Goal: Task Accomplishment & Management: Manage account settings

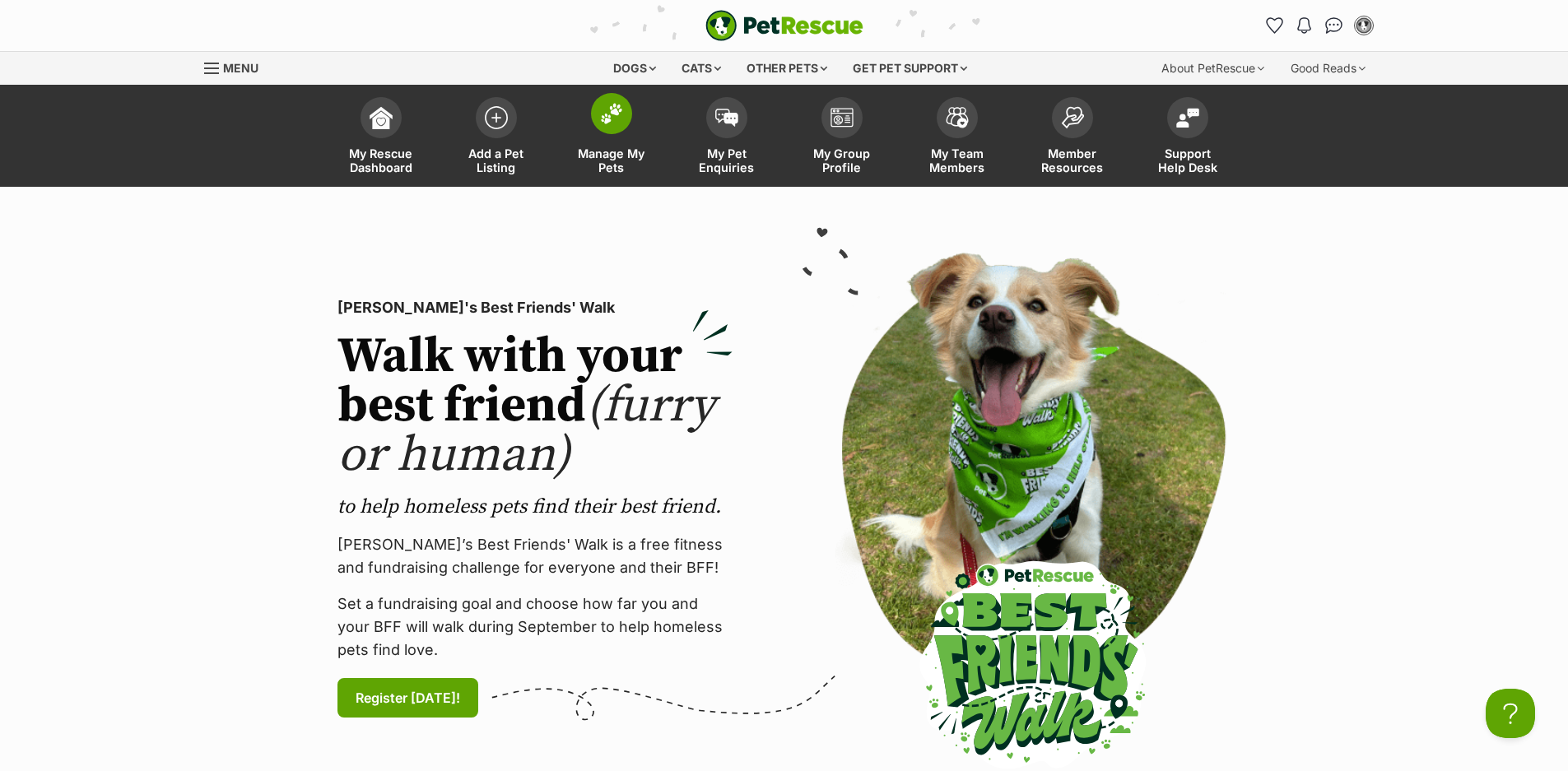
click at [598, 142] on link "Manage My Pets" at bounding box center [611, 138] width 116 height 98
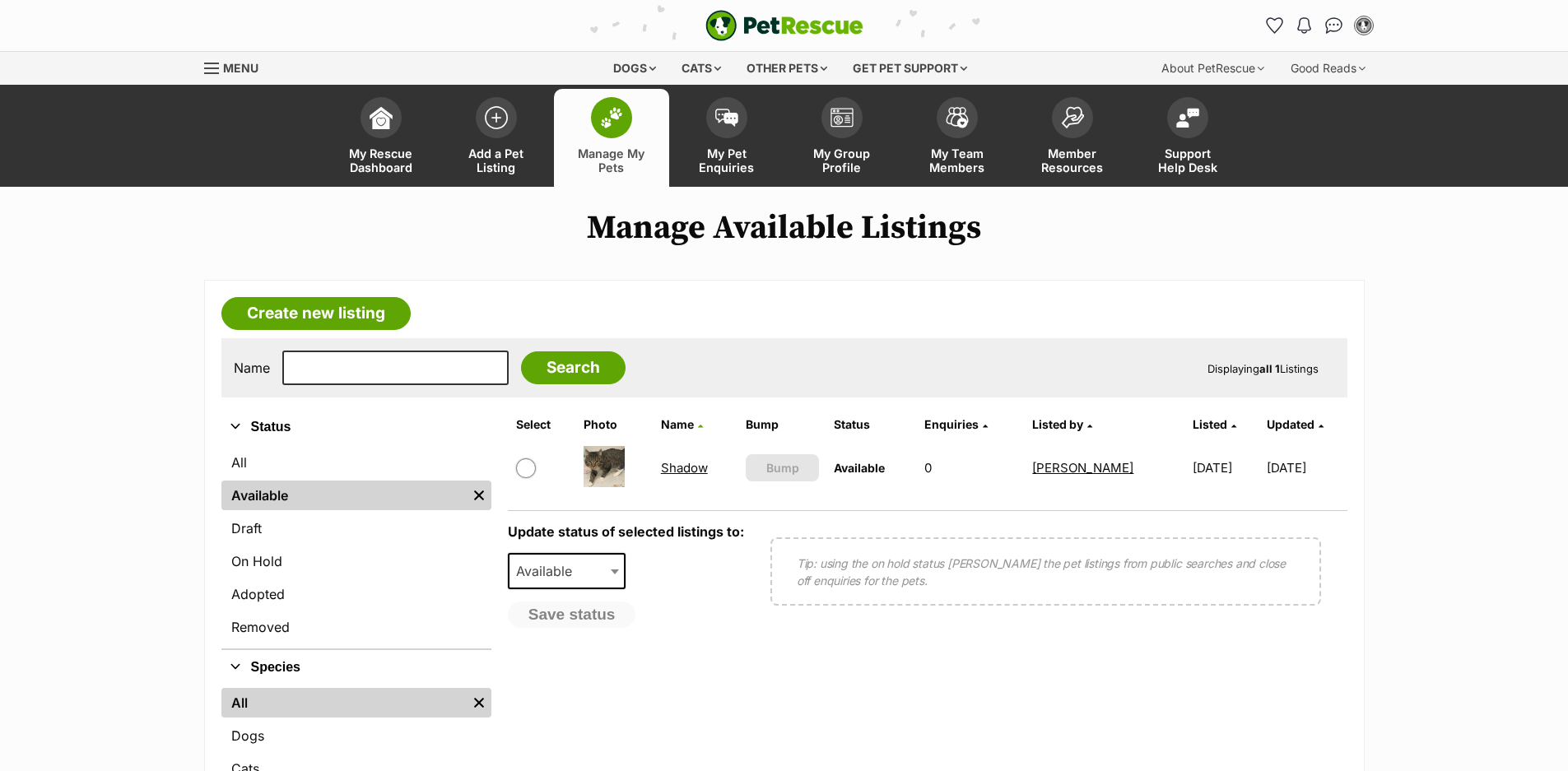
click at [671, 472] on link "Shadow" at bounding box center [684, 468] width 47 height 16
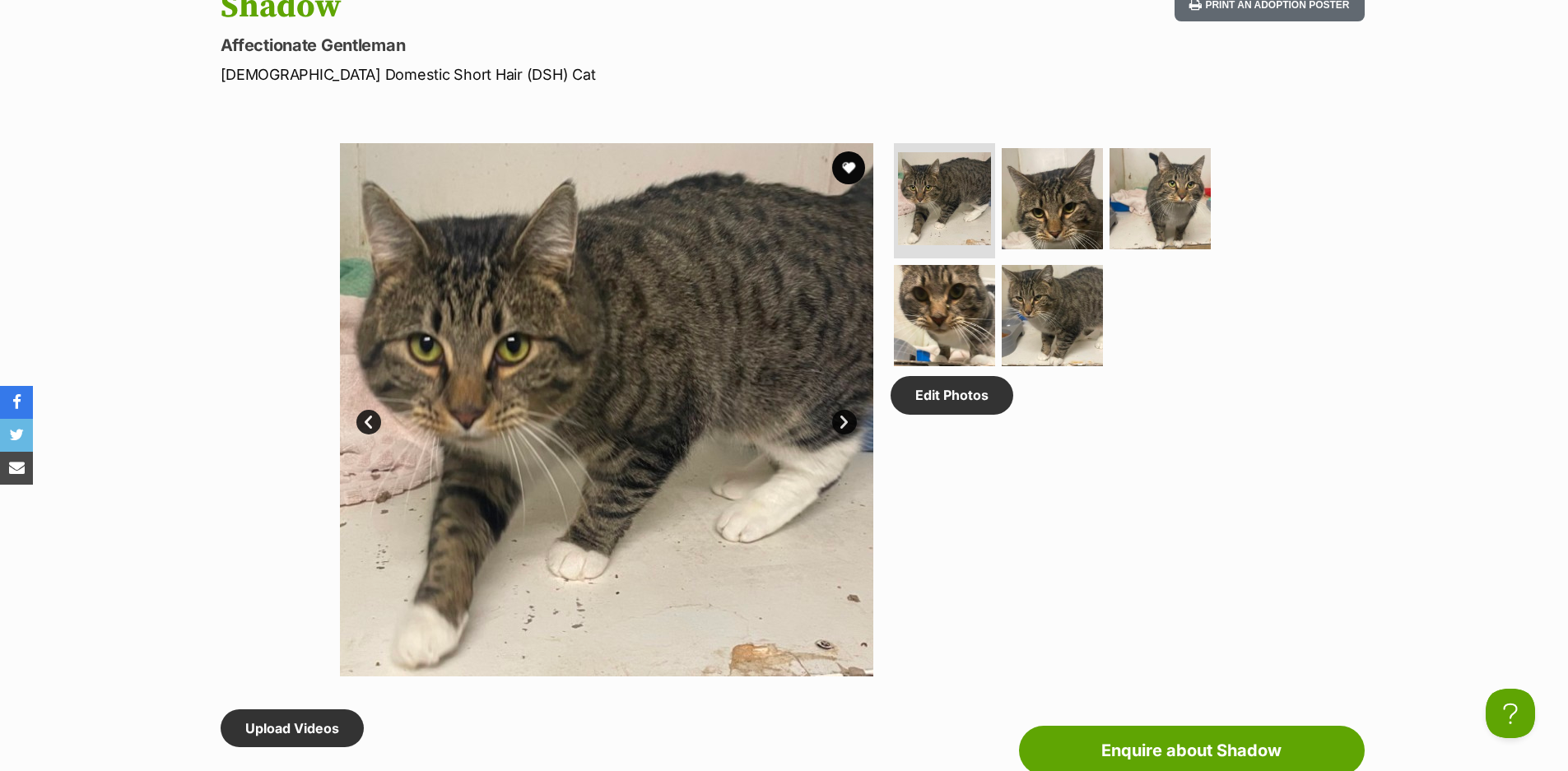
scroll to position [658, 0]
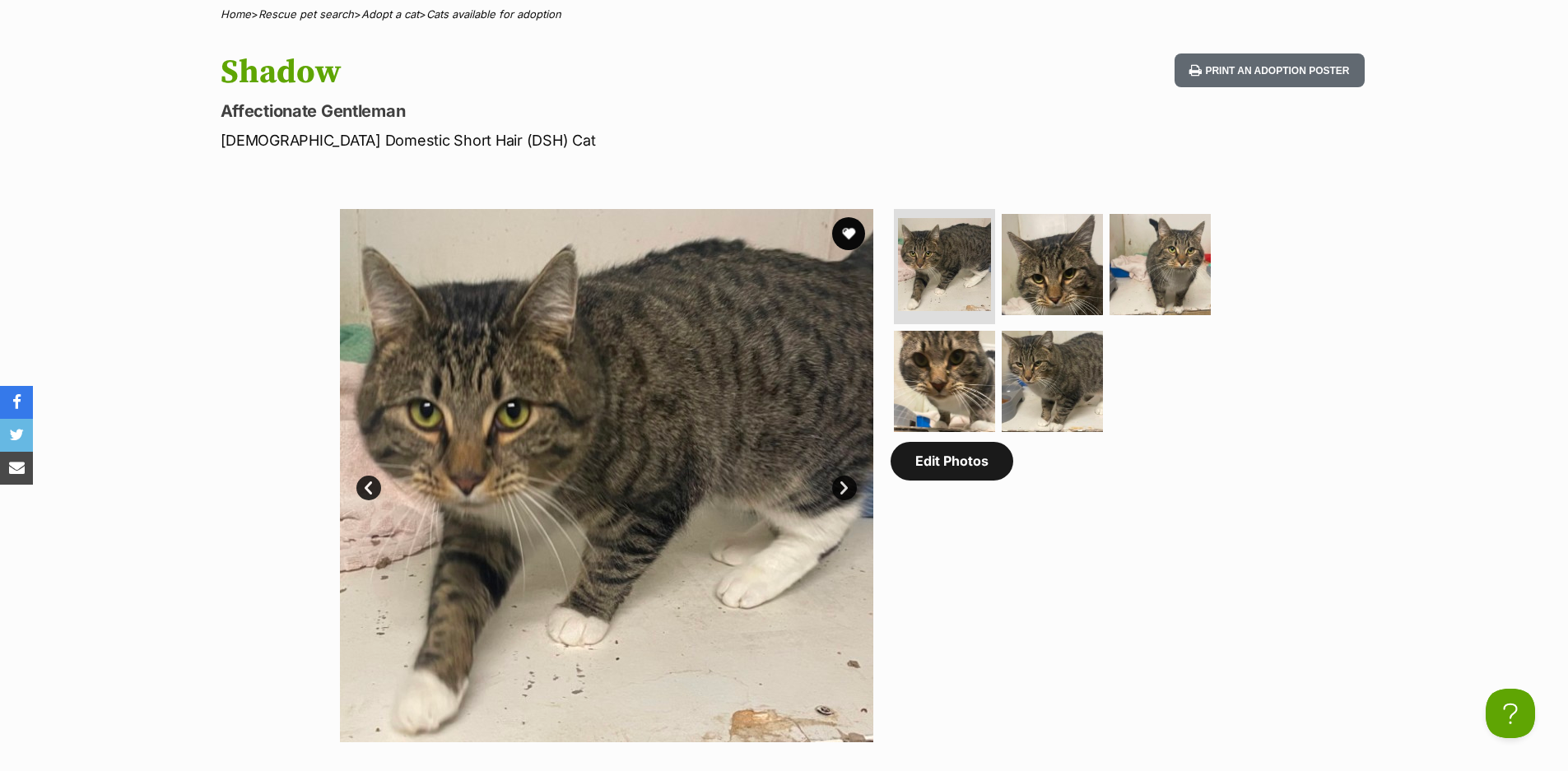
click at [942, 470] on link "Edit Photos" at bounding box center [952, 460] width 123 height 38
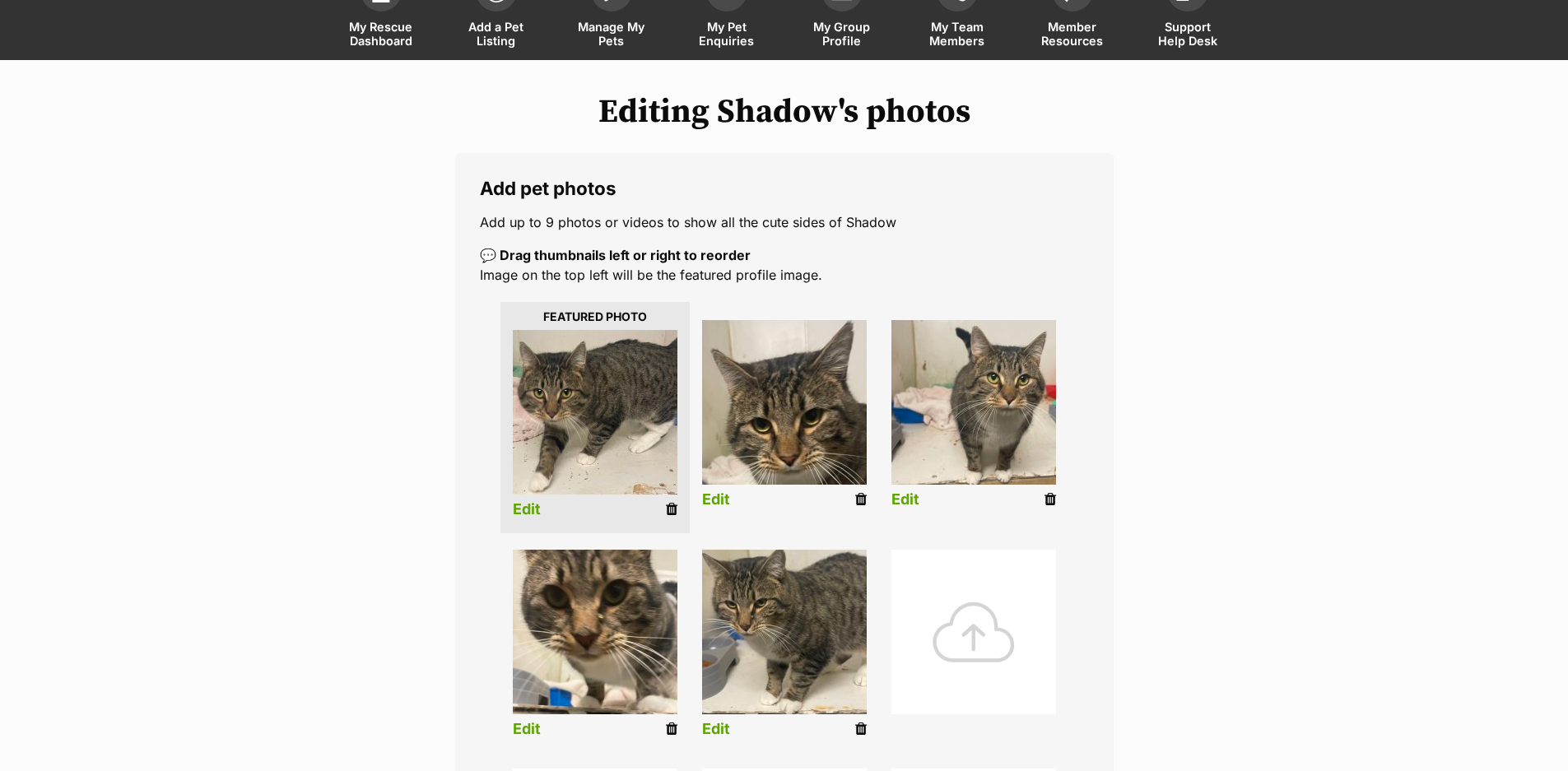
scroll to position [247, 0]
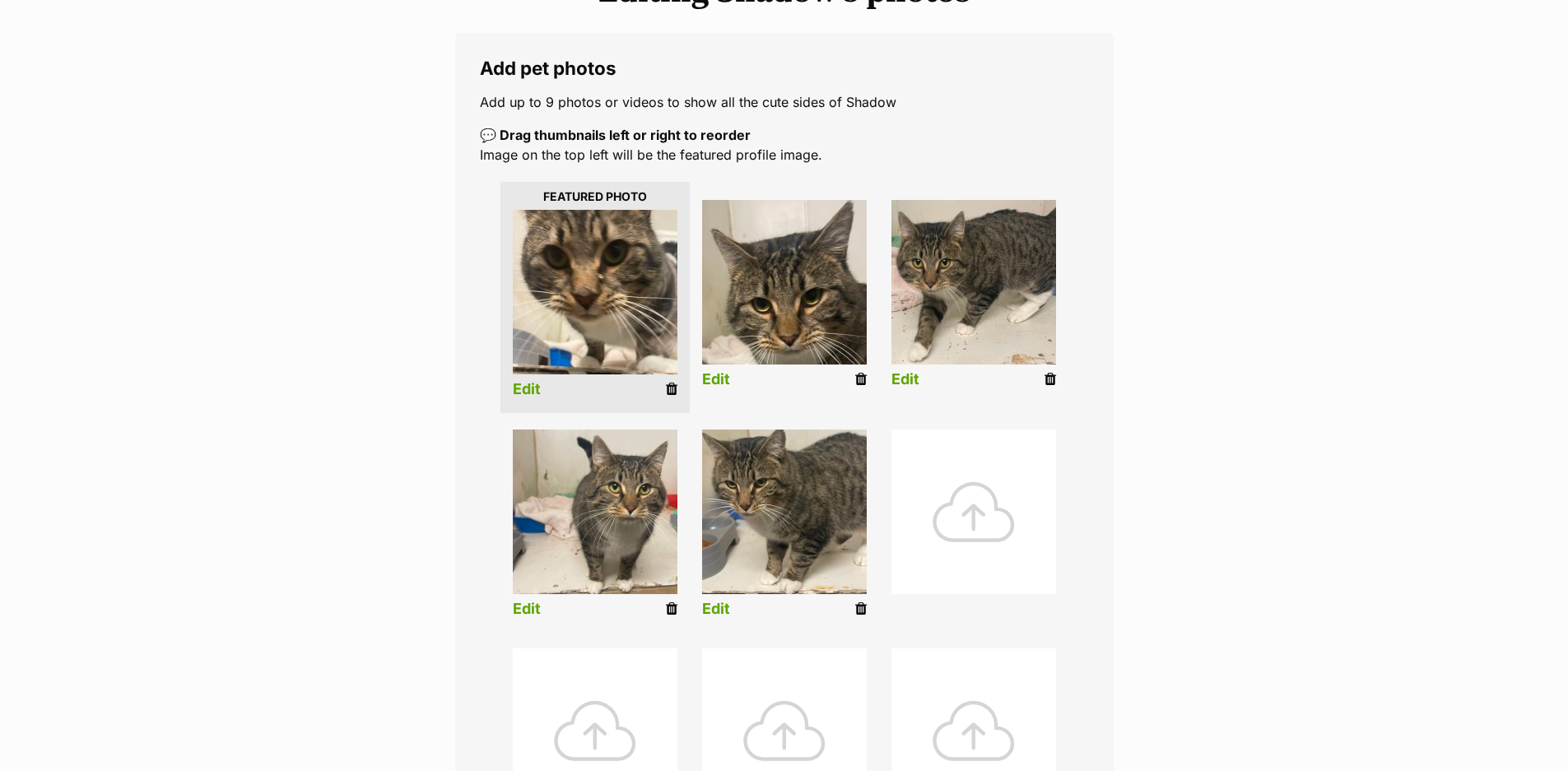
click at [1256, 460] on div "Editing Shadow's photos Add pet photos Add up to 9 photos or videos to show all…" at bounding box center [784, 498] width 1211 height 1052
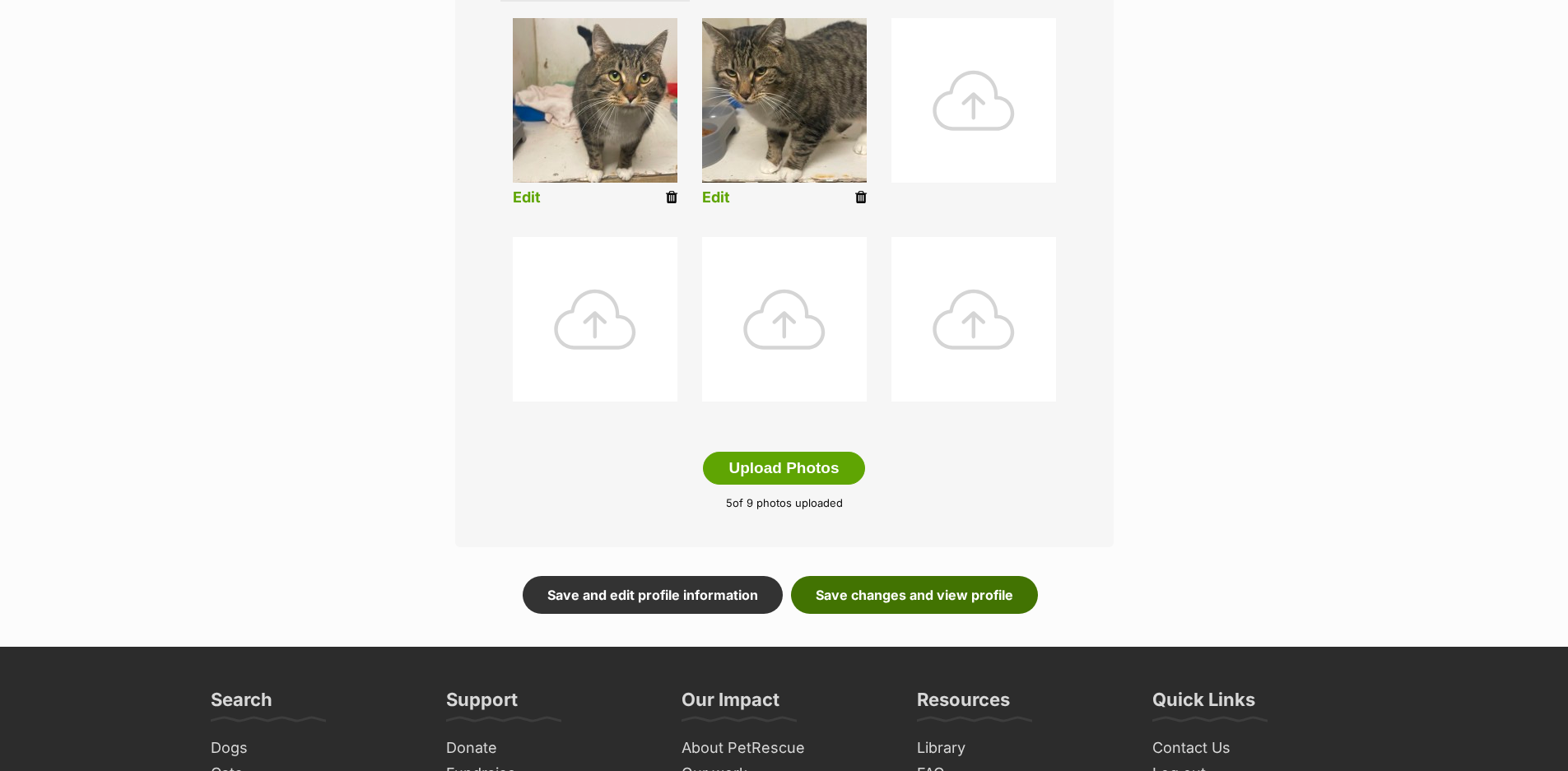
click at [879, 599] on link "Save changes and view profile" at bounding box center [915, 595] width 247 height 38
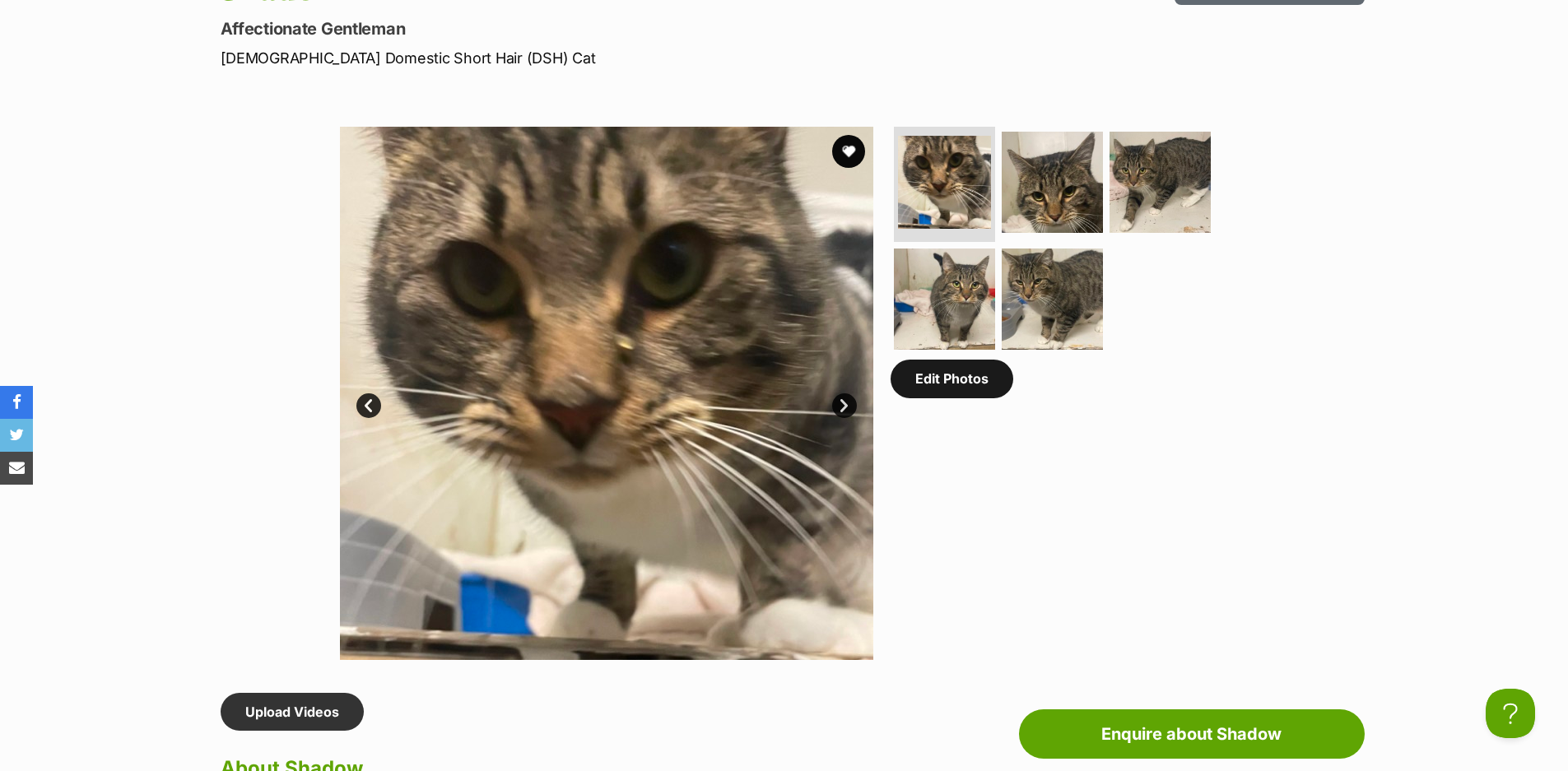
click at [952, 388] on link "Edit Photos" at bounding box center [952, 378] width 123 height 38
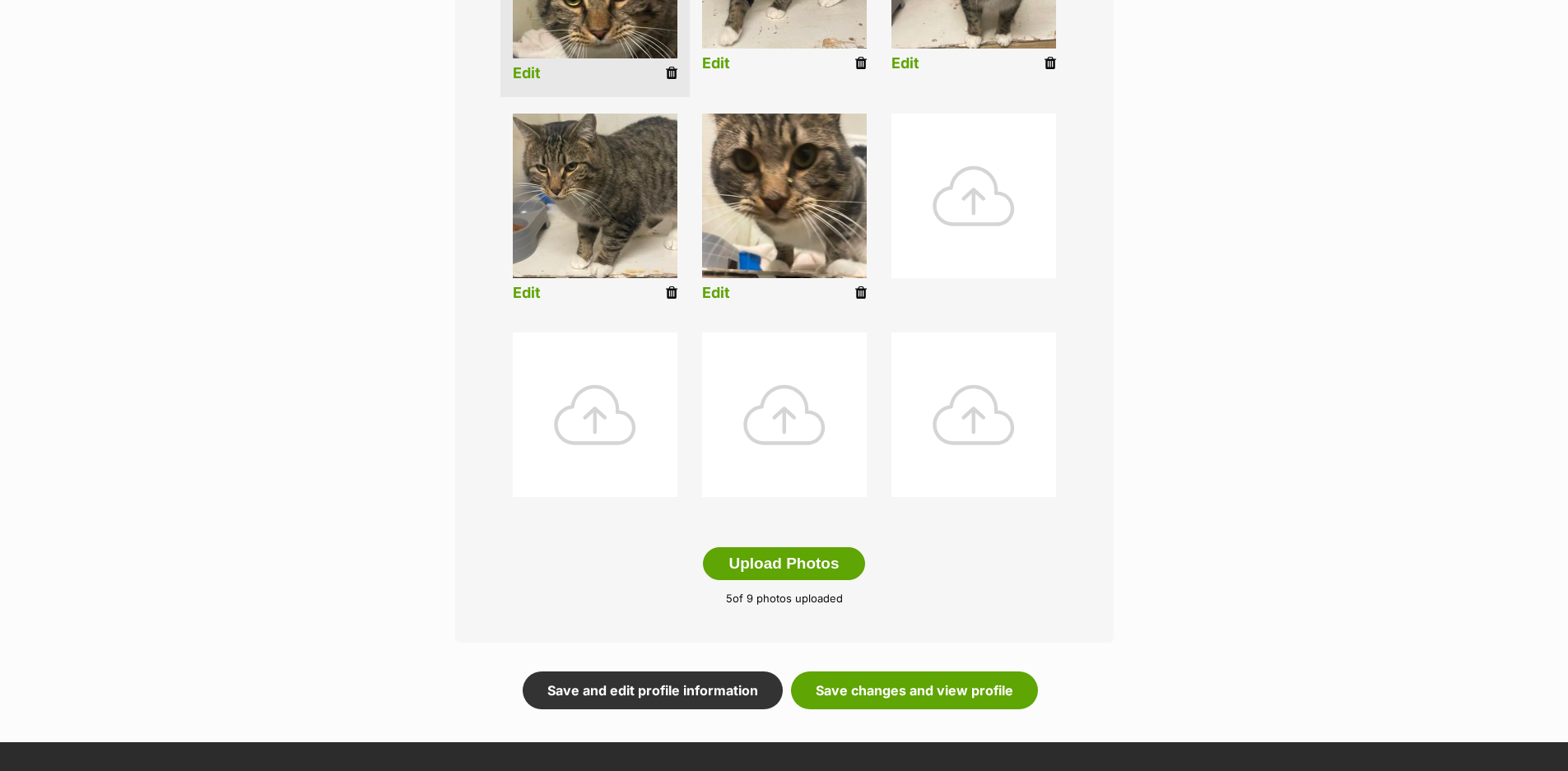
scroll to position [576, 0]
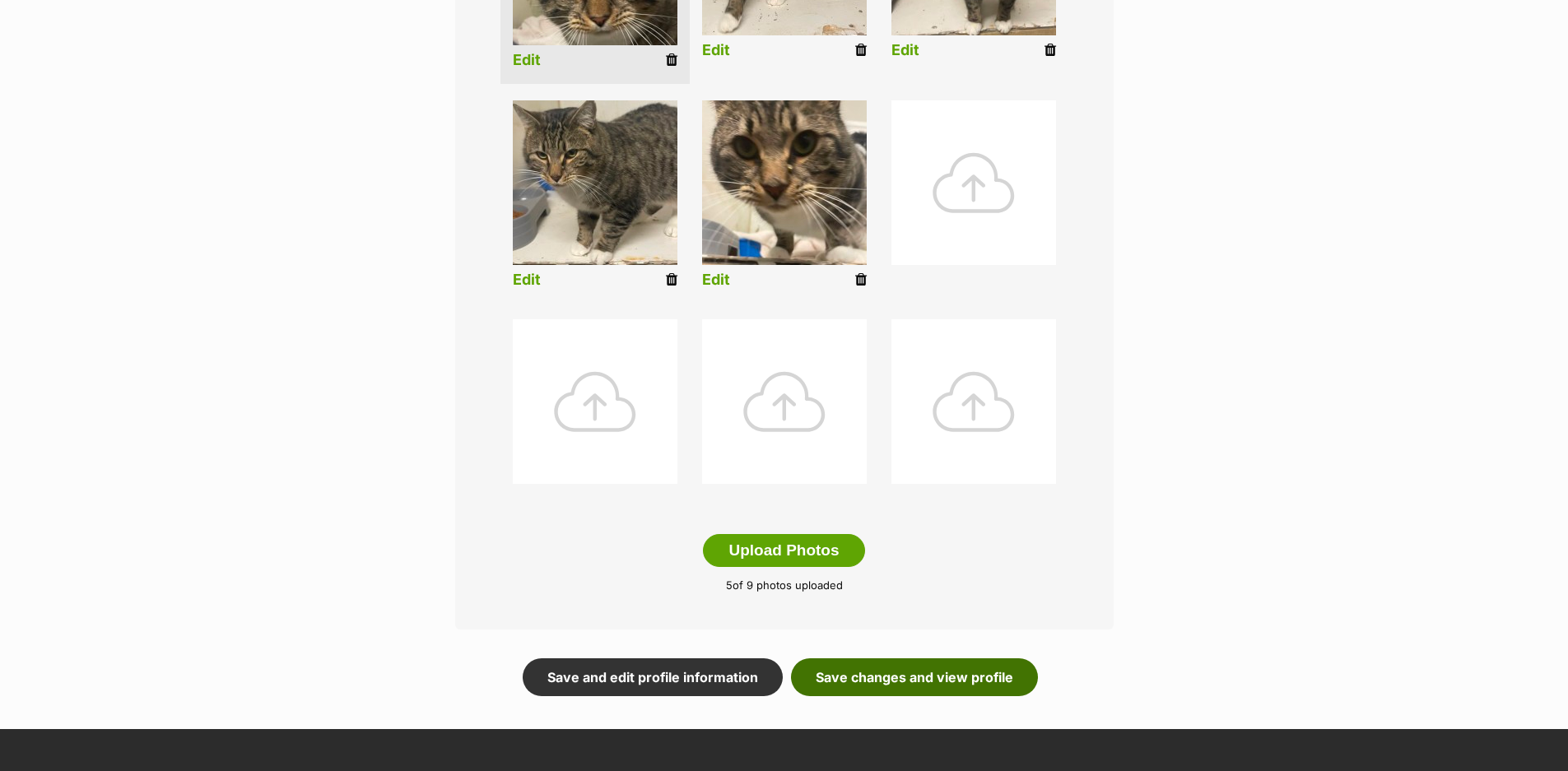
click at [859, 682] on link "Save changes and view profile" at bounding box center [915, 677] width 247 height 38
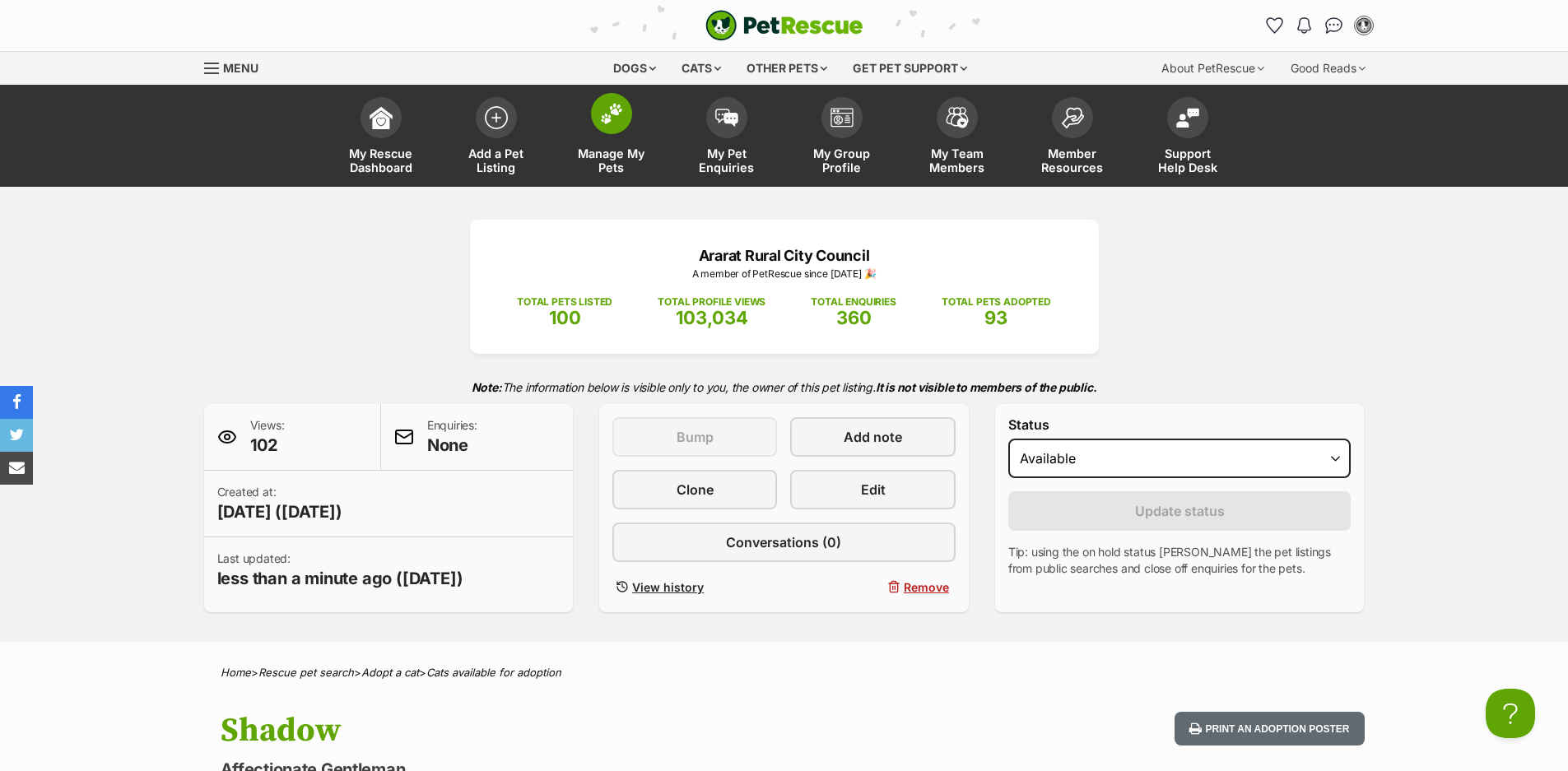
click at [596, 127] on span at bounding box center [611, 113] width 41 height 41
